Goal: Transaction & Acquisition: Purchase product/service

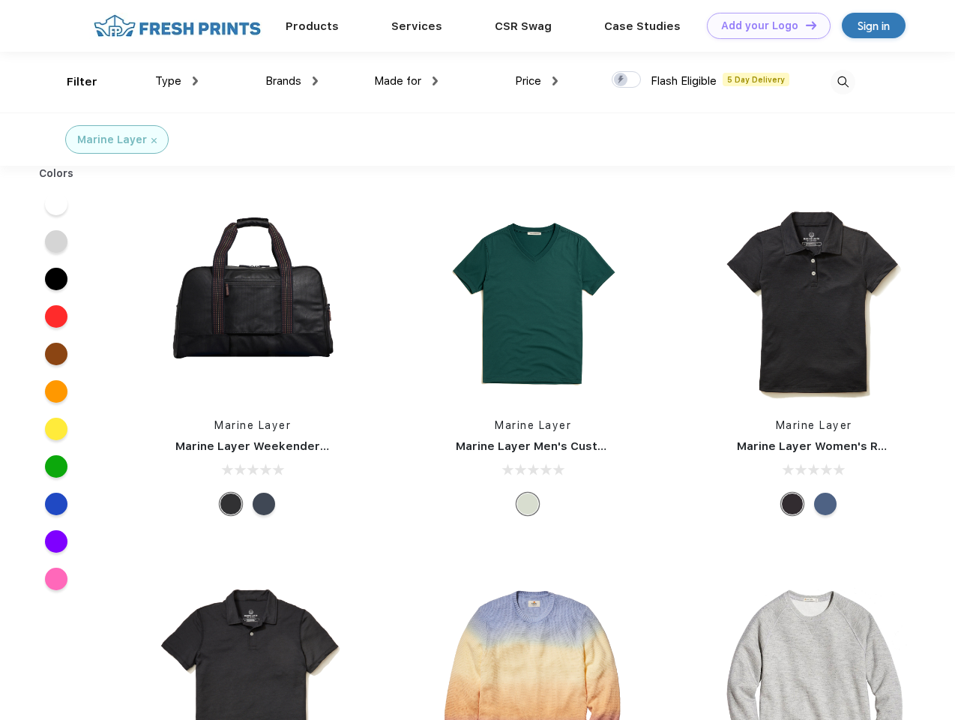
scroll to position [1, 0]
click at [763, 25] on link "Add your Logo Design Tool" at bounding box center [769, 26] width 124 height 26
click at [0, 0] on div "Design Tool" at bounding box center [0, 0] width 0 height 0
click at [804, 25] on link "Add your Logo Design Tool" at bounding box center [769, 26] width 124 height 26
click at [72, 82] on div "Filter" at bounding box center [82, 81] width 31 height 17
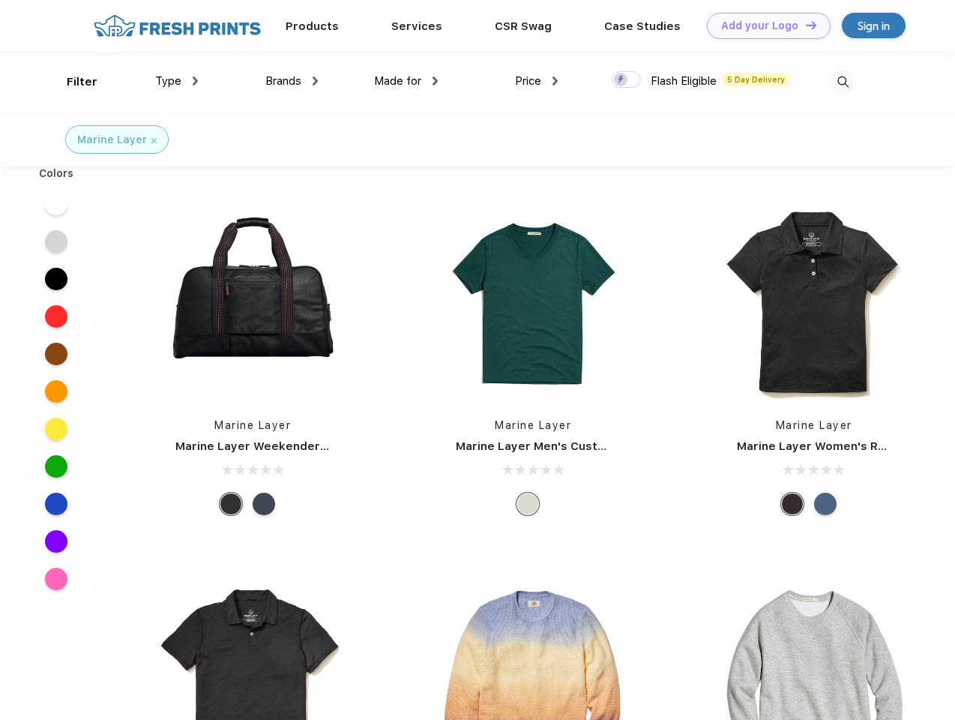
click at [177, 81] on span "Type" at bounding box center [168, 80] width 26 height 13
click at [292, 81] on span "Brands" at bounding box center [283, 80] width 36 height 13
click at [406, 81] on span "Made for" at bounding box center [397, 80] width 47 height 13
click at [537, 81] on span "Price" at bounding box center [528, 80] width 26 height 13
click at [627, 80] on div at bounding box center [626, 79] width 29 height 16
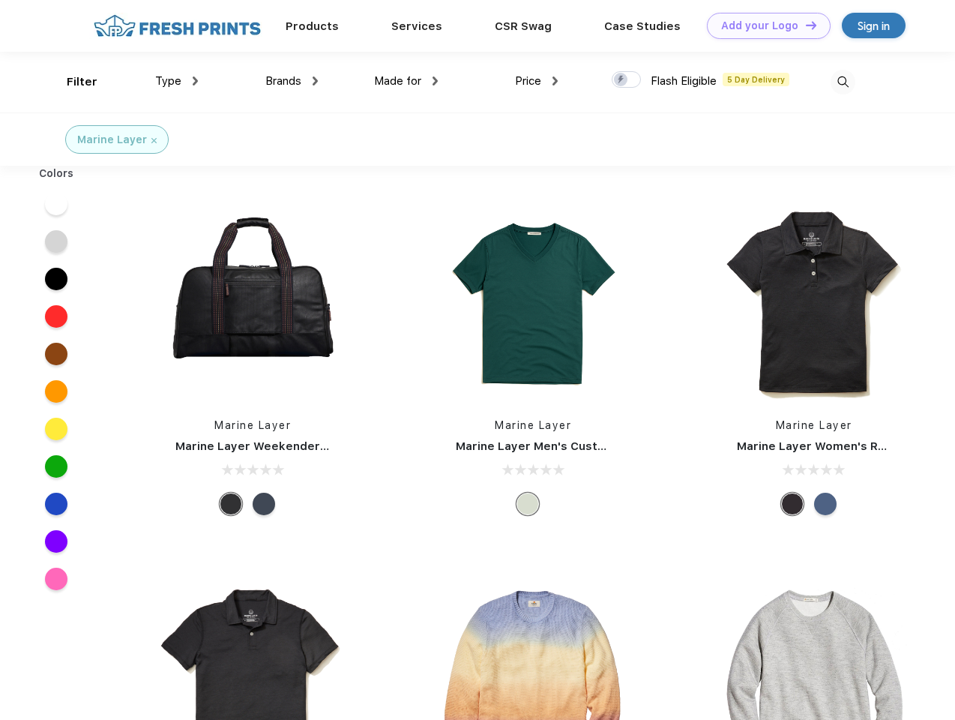
click at [621, 80] on input "checkbox" at bounding box center [617, 75] width 10 height 10
click at [842, 82] on img at bounding box center [842, 82] width 25 height 25
